Goal: Navigation & Orientation: Find specific page/section

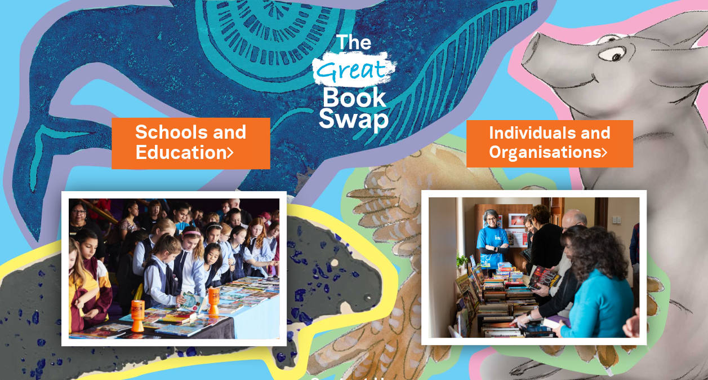
click at [193, 140] on link "Schools and Education" at bounding box center [190, 142] width 111 height 47
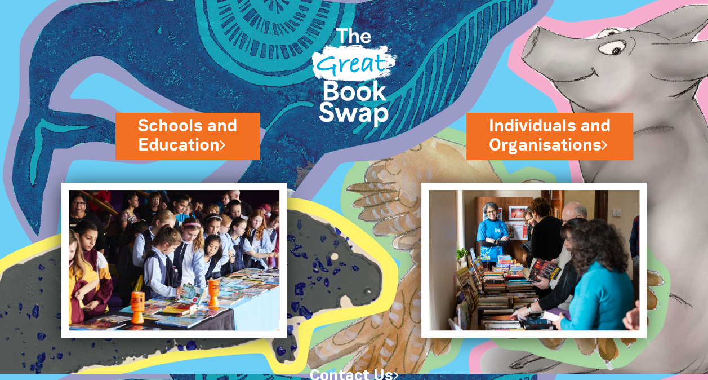
scroll to position [47, 0]
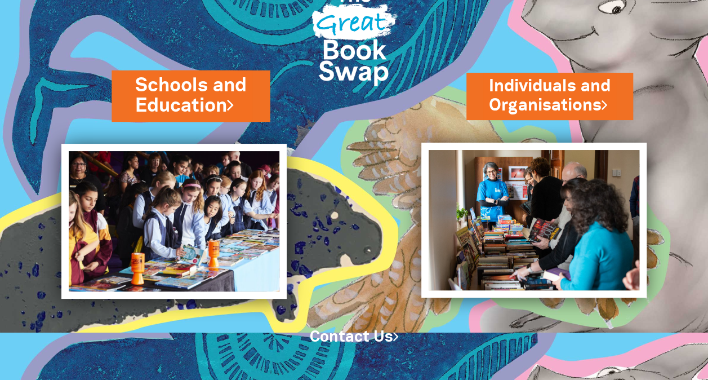
click at [185, 92] on link "Schools and Education" at bounding box center [190, 95] width 111 height 47
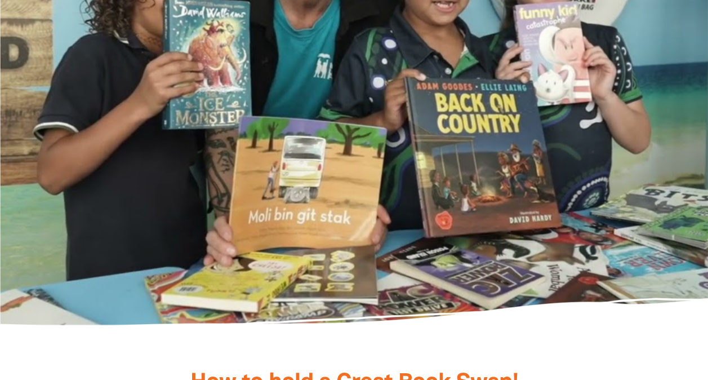
scroll to position [2039, 0]
